Goal: Check status: Check status

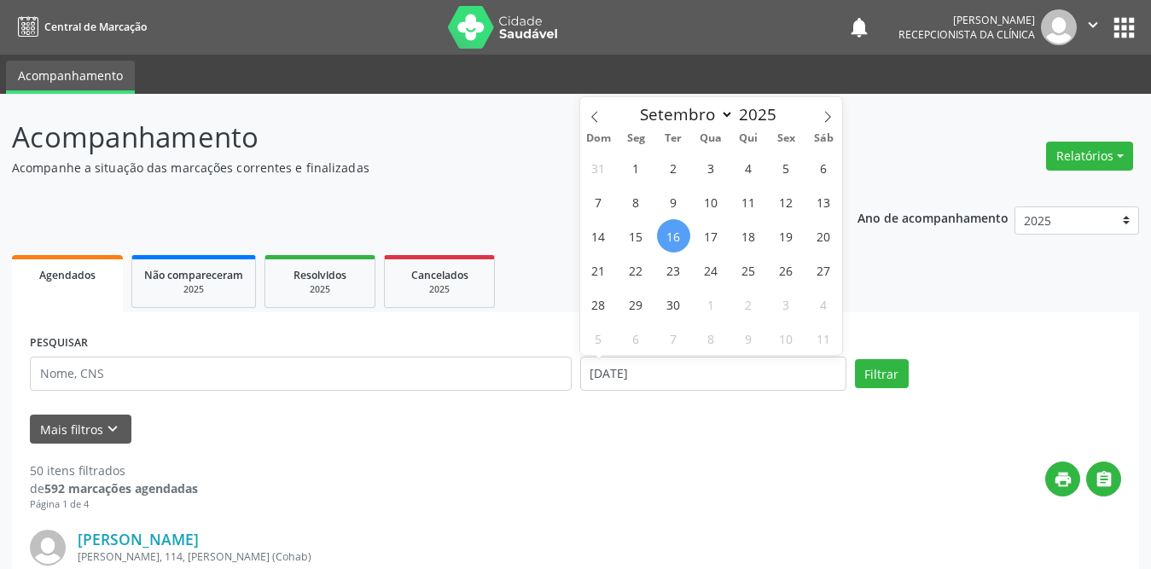
select select "8"
click at [605, 375] on input "[DATE]" at bounding box center [713, 374] width 266 height 34
click at [636, 166] on span "1" at bounding box center [636, 167] width 33 height 33
type input "[DATE]"
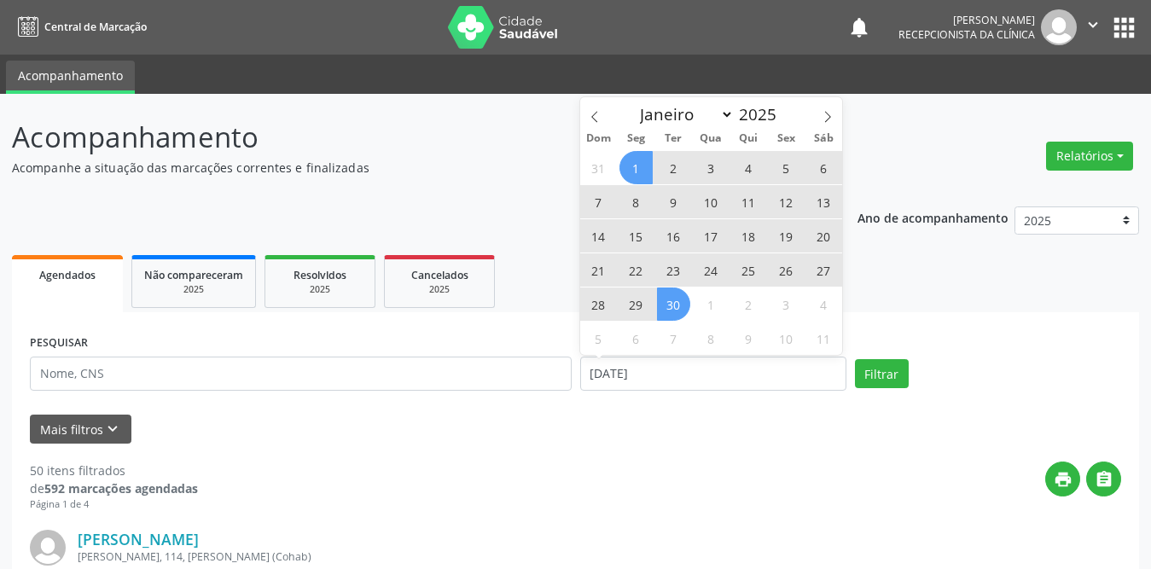
click at [669, 311] on span "30" at bounding box center [673, 304] width 33 height 33
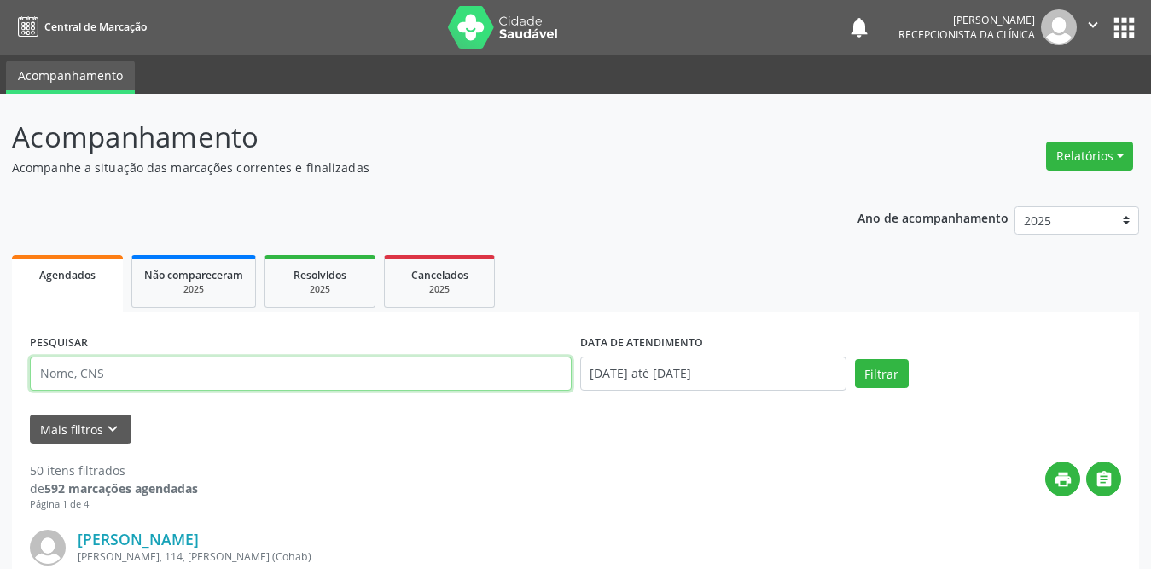
click at [243, 376] on input "text" at bounding box center [301, 374] width 542 height 34
type input "[PERSON_NAME]"
click at [855, 359] on button "Filtrar" at bounding box center [882, 373] width 54 height 29
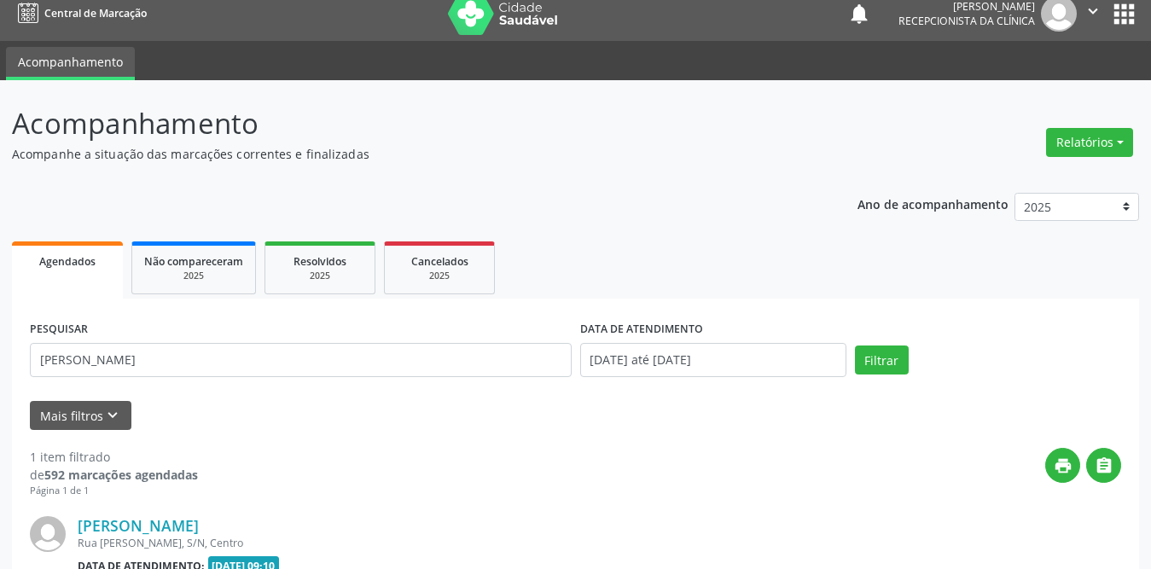
scroll to position [203, 0]
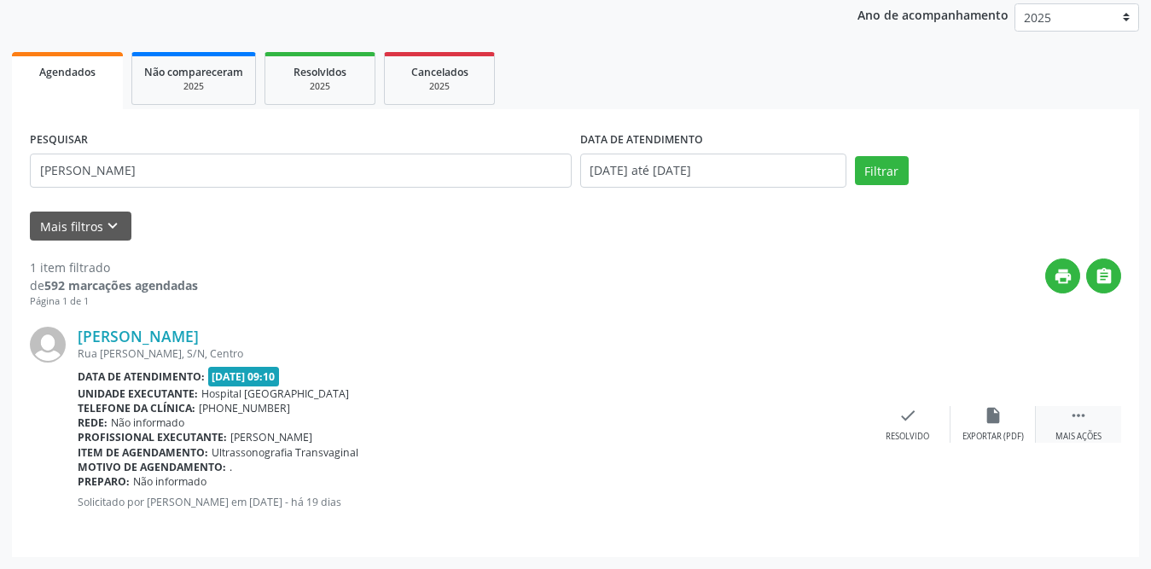
click at [1082, 421] on icon "" at bounding box center [1078, 415] width 19 height 19
click at [829, 414] on icon "print" at bounding box center [822, 415] width 19 height 19
